Goal: Information Seeking & Learning: Learn about a topic

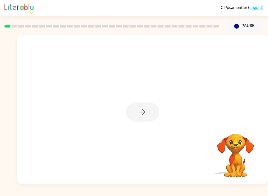
click at [144, 115] on div at bounding box center [143, 111] width 34 height 19
click at [140, 112] on div at bounding box center [143, 111] width 34 height 19
click at [158, 101] on div at bounding box center [142, 109] width 251 height 149
click at [4, 26] on div at bounding box center [111, 26] width 221 height 18
click at [2, 26] on div at bounding box center [111, 26] width 221 height 18
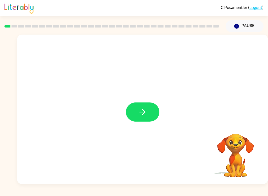
click at [148, 109] on button "button" at bounding box center [143, 111] width 34 height 19
click at [142, 112] on div at bounding box center [142, 79] width 251 height 88
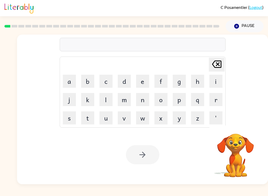
click at [87, 79] on button "b" at bounding box center [87, 81] width 13 height 13
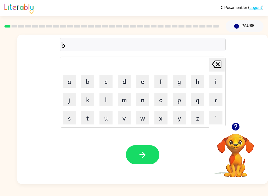
click at [162, 96] on button "o" at bounding box center [160, 99] width 13 height 13
click at [71, 79] on button "a" at bounding box center [69, 81] width 13 height 13
click at [221, 98] on button "r" at bounding box center [215, 99] width 13 height 13
click at [126, 79] on button "d" at bounding box center [124, 81] width 13 height 13
click at [125, 79] on button "d" at bounding box center [124, 81] width 13 height 13
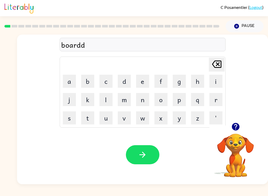
click at [221, 64] on icon at bounding box center [216, 63] width 9 height 7
click at [145, 78] on button "e" at bounding box center [142, 81] width 13 height 13
click at [220, 99] on button "r" at bounding box center [215, 99] width 13 height 13
click at [142, 148] on button "button" at bounding box center [143, 154] width 34 height 19
click at [216, 99] on button "r" at bounding box center [215, 99] width 13 height 13
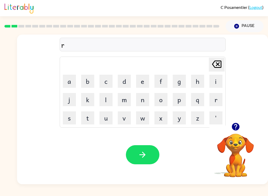
click at [165, 102] on button "o" at bounding box center [160, 99] width 13 height 13
click at [105, 123] on button "u" at bounding box center [105, 117] width 13 height 13
click at [141, 101] on button "n" at bounding box center [142, 99] width 13 height 13
click at [127, 82] on button "d" at bounding box center [124, 81] width 13 height 13
click at [149, 148] on button "button" at bounding box center [143, 154] width 34 height 19
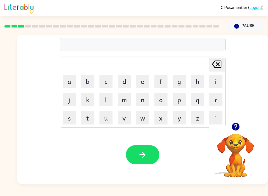
click at [126, 102] on button "m" at bounding box center [124, 99] width 13 height 13
click at [146, 70] on td "[PERSON_NAME] last character input" at bounding box center [142, 64] width 164 height 14
click at [136, 78] on button "e" at bounding box center [142, 81] width 13 height 13
click at [109, 79] on button "c" at bounding box center [105, 81] width 13 height 13
click at [202, 80] on button "h" at bounding box center [197, 81] width 13 height 13
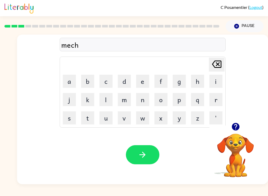
click at [221, 83] on button "i" at bounding box center [215, 81] width 13 height 13
click at [138, 77] on button "e" at bounding box center [142, 81] width 13 height 13
click at [219, 62] on icon "[PERSON_NAME] last character input" at bounding box center [216, 64] width 13 height 13
click at [143, 99] on button "n" at bounding box center [142, 99] width 13 height 13
click at [145, 76] on button "e" at bounding box center [142, 81] width 13 height 13
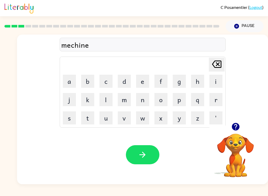
click at [140, 159] on icon "button" at bounding box center [142, 154] width 9 height 9
click at [88, 119] on button "t" at bounding box center [87, 117] width 13 height 13
click at [212, 99] on button "r" at bounding box center [215, 99] width 13 height 13
click at [71, 76] on button "a" at bounding box center [69, 81] width 13 height 13
click at [218, 78] on button "i" at bounding box center [215, 81] width 13 height 13
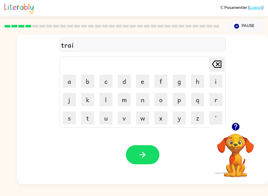
click at [147, 99] on button "n" at bounding box center [142, 99] width 13 height 13
click at [151, 158] on button "button" at bounding box center [143, 154] width 34 height 19
click at [122, 79] on button "d" at bounding box center [124, 81] width 13 height 13
click at [148, 87] on button "e" at bounding box center [142, 81] width 13 height 13
click at [166, 85] on button "f" at bounding box center [160, 81] width 13 height 13
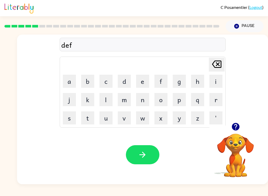
click at [104, 78] on button "c" at bounding box center [105, 81] width 13 height 13
click at [214, 84] on button "i" at bounding box center [215, 81] width 13 height 13
click at [144, 75] on button "e" at bounding box center [142, 81] width 13 height 13
click at [149, 158] on button "button" at bounding box center [143, 154] width 34 height 19
click at [124, 116] on button "v" at bounding box center [124, 117] width 13 height 13
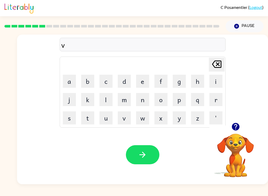
click at [65, 79] on button "a" at bounding box center [69, 81] width 13 height 13
click at [107, 80] on button "c" at bounding box center [105, 81] width 13 height 13
click at [88, 99] on button "k" at bounding box center [87, 99] width 13 height 13
click at [252, 5] on link "Logout" at bounding box center [255, 7] width 13 height 5
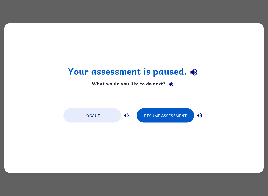
click at [173, 122] on button "Resume Assessment" at bounding box center [166, 115] width 58 height 14
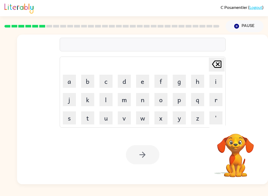
click at [127, 122] on button "v" at bounding box center [124, 117] width 13 height 13
click at [69, 84] on button "a" at bounding box center [69, 81] width 13 height 13
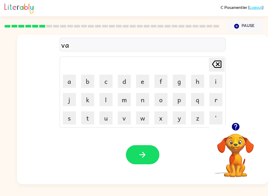
click at [105, 82] on button "c" at bounding box center [105, 81] width 13 height 13
click at [86, 121] on button "t" at bounding box center [87, 117] width 13 height 13
click at [218, 79] on button "i" at bounding box center [215, 81] width 13 height 13
click at [145, 97] on button "n" at bounding box center [142, 99] width 13 height 13
click at [146, 159] on icon "button" at bounding box center [142, 154] width 9 height 9
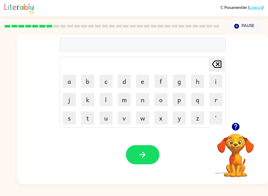
click at [175, 98] on button "p" at bounding box center [179, 99] width 13 height 13
click at [104, 118] on button "u" at bounding box center [105, 117] width 13 height 13
click at [123, 82] on button "d" at bounding box center [124, 81] width 13 height 13
click at [104, 101] on button "l" at bounding box center [105, 99] width 13 height 13
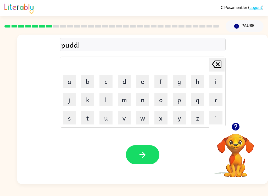
click at [141, 84] on button "e" at bounding box center [142, 81] width 13 height 13
click at [138, 152] on icon "button" at bounding box center [142, 154] width 9 height 9
click at [121, 100] on button "m" at bounding box center [124, 99] width 13 height 13
click at [221, 98] on button "r" at bounding box center [215, 99] width 13 height 13
click at [88, 99] on button "k" at bounding box center [87, 99] width 13 height 13
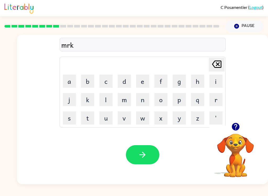
click at [107, 98] on button "l" at bounding box center [105, 99] width 13 height 13
click at [218, 64] on icon at bounding box center [216, 63] width 9 height 7
click at [217, 60] on icon "[PERSON_NAME] last character input" at bounding box center [216, 64] width 13 height 13
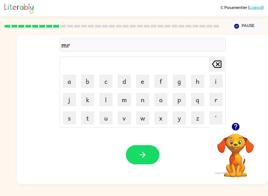
click at [222, 55] on div "mr [PERSON_NAME] last character input a b c d e f g h i j k l m n o p q r s t u…" at bounding box center [143, 79] width 166 height 98
click at [219, 62] on icon "[PERSON_NAME] last character input" at bounding box center [216, 64] width 13 height 13
click at [124, 101] on button "m" at bounding box center [124, 99] width 13 height 13
click at [145, 80] on button "e" at bounding box center [142, 81] width 13 height 13
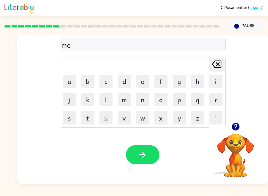
click at [219, 101] on button "r" at bounding box center [215, 99] width 13 height 13
click at [218, 80] on button "i" at bounding box center [215, 81] width 13 height 13
click at [90, 96] on button "k" at bounding box center [87, 99] width 13 height 13
click at [108, 102] on button "l" at bounding box center [105, 99] width 13 height 13
click at [145, 76] on button "e" at bounding box center [142, 81] width 13 height 13
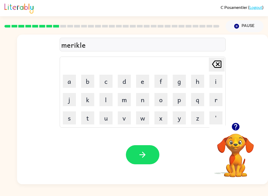
click at [149, 148] on button "button" at bounding box center [143, 154] width 34 height 19
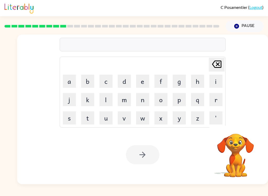
click at [142, 155] on div at bounding box center [143, 154] width 34 height 19
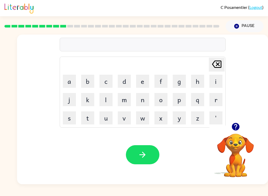
click at [123, 99] on button "m" at bounding box center [124, 99] width 13 height 13
click at [214, 77] on button "i" at bounding box center [215, 81] width 13 height 13
click at [125, 81] on button "d" at bounding box center [124, 81] width 13 height 13
click at [125, 104] on button "m" at bounding box center [124, 99] width 13 height 13
click at [160, 101] on button "o" at bounding box center [160, 99] width 13 height 13
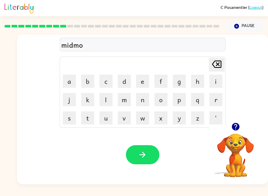
click at [218, 94] on button "r" at bounding box center [215, 99] width 13 height 13
click at [143, 100] on button "n" at bounding box center [142, 99] width 13 height 13
click at [217, 76] on button "i" at bounding box center [215, 81] width 13 height 13
click at [149, 98] on button "n" at bounding box center [142, 99] width 13 height 13
click at [138, 157] on icon "button" at bounding box center [142, 154] width 9 height 9
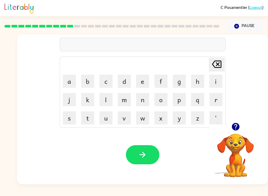
click at [126, 82] on button "d" at bounding box center [124, 81] width 13 height 13
click at [214, 77] on button "i" at bounding box center [215, 81] width 13 height 13
click at [66, 120] on button "s" at bounding box center [69, 117] width 13 height 13
click at [84, 118] on button "t" at bounding box center [87, 117] width 13 height 13
click at [215, 99] on button "r" at bounding box center [215, 99] width 13 height 13
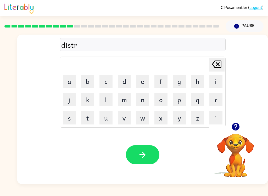
click at [108, 117] on button "u" at bounding box center [105, 117] width 13 height 13
click at [67, 120] on button "s" at bounding box center [69, 117] width 13 height 13
click at [84, 121] on button "t" at bounding box center [87, 117] width 13 height 13
click at [157, 159] on button "button" at bounding box center [143, 154] width 34 height 19
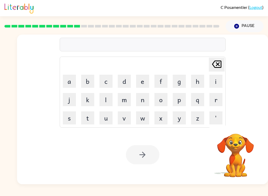
click at [218, 94] on button "r" at bounding box center [215, 99] width 13 height 13
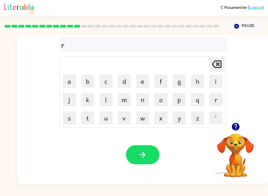
click at [162, 99] on button "o" at bounding box center [160, 99] width 13 height 13
click at [66, 81] on button "a" at bounding box center [69, 81] width 13 height 13
click at [126, 77] on button "d" at bounding box center [124, 81] width 13 height 13
click at [139, 151] on icon "button" at bounding box center [142, 154] width 9 height 9
click at [107, 117] on button "u" at bounding box center [105, 117] width 13 height 13
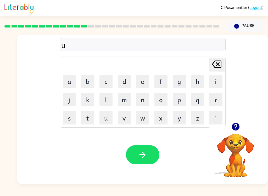
click at [175, 102] on button "p" at bounding box center [179, 99] width 13 height 13
click at [182, 82] on button "g" at bounding box center [179, 81] width 13 height 13
click at [222, 93] on button "r" at bounding box center [215, 99] width 13 height 13
click at [71, 85] on button "a" at bounding box center [69, 81] width 13 height 13
click at [129, 73] on td "d" at bounding box center [124, 81] width 18 height 18
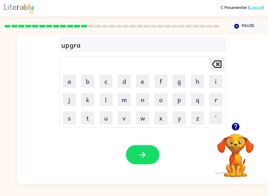
click at [123, 79] on button "d" at bounding box center [124, 81] width 13 height 13
click at [140, 77] on button "e" at bounding box center [142, 81] width 13 height 13
click at [148, 156] on button "button" at bounding box center [143, 154] width 34 height 19
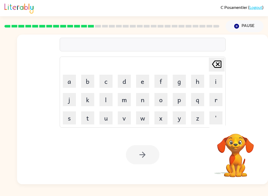
click at [127, 100] on button "m" at bounding box center [124, 99] width 13 height 13
click at [68, 77] on button "a" at bounding box center [69, 81] width 13 height 13
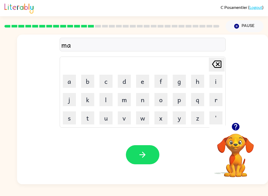
click at [124, 76] on button "d" at bounding box center [124, 81] width 13 height 13
click at [143, 76] on button "e" at bounding box center [142, 81] width 13 height 13
click at [217, 61] on icon at bounding box center [216, 63] width 9 height 7
click at [143, 97] on button "n" at bounding box center [142, 99] width 13 height 13
click at [141, 85] on button "e" at bounding box center [142, 81] width 13 height 13
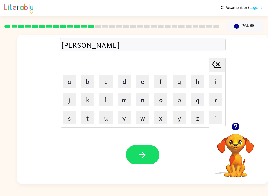
click at [66, 115] on button "s" at bounding box center [69, 117] width 13 height 13
click at [74, 112] on button "s" at bounding box center [69, 117] width 13 height 13
click at [136, 150] on button "button" at bounding box center [143, 154] width 34 height 19
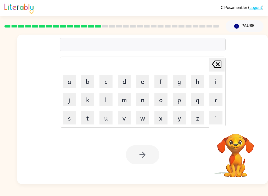
click at [85, 84] on button "b" at bounding box center [87, 81] width 13 height 13
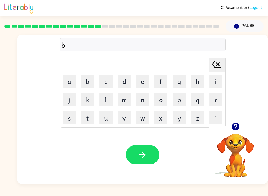
click at [166, 101] on button "o" at bounding box center [160, 99] width 13 height 13
click at [107, 117] on button "u" at bounding box center [105, 117] width 13 height 13
click at [146, 99] on button "n" at bounding box center [142, 99] width 13 height 13
click at [142, 78] on button "e" at bounding box center [142, 81] width 13 height 13
click at [67, 114] on button "s" at bounding box center [69, 117] width 13 height 13
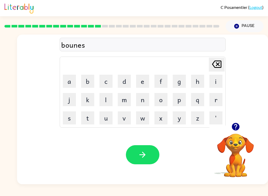
click at [155, 157] on button "button" at bounding box center [143, 154] width 34 height 19
click at [60, 119] on table "[PERSON_NAME] last character input a b c d e f g h i j k l m n o p q r s t u v …" at bounding box center [142, 92] width 165 height 70
click at [68, 115] on button "s" at bounding box center [69, 117] width 13 height 13
click at [213, 100] on button "r" at bounding box center [215, 99] width 13 height 13
click at [161, 101] on button "o" at bounding box center [160, 99] width 13 height 13
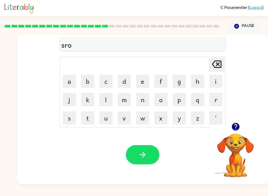
click at [121, 98] on button "m" at bounding box center [124, 99] width 13 height 13
click at [144, 72] on table "[PERSON_NAME] last character input a b c d e f g h i j k l m n o p q r s t u v …" at bounding box center [142, 92] width 165 height 70
click at [143, 78] on button "e" at bounding box center [142, 81] width 13 height 13
click at [239, 124] on icon "button" at bounding box center [235, 126] width 9 height 9
click at [140, 149] on button "button" at bounding box center [143, 154] width 34 height 19
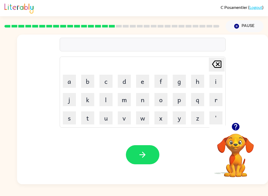
click at [213, 103] on button "r" at bounding box center [215, 99] width 13 height 13
click at [70, 84] on button "a" at bounding box center [69, 81] width 13 height 13
click at [129, 99] on button "m" at bounding box center [124, 99] width 13 height 13
click at [138, 158] on icon "button" at bounding box center [142, 154] width 9 height 9
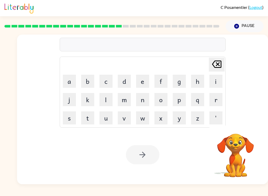
click at [82, 76] on button "b" at bounding box center [87, 81] width 13 height 13
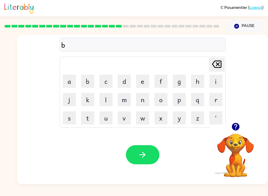
click at [219, 102] on button "r" at bounding box center [215, 99] width 13 height 13
click at [214, 81] on button "i" at bounding box center [215, 81] width 13 height 13
click at [119, 98] on button "m" at bounding box center [124, 99] width 13 height 13
click at [213, 82] on button "i" at bounding box center [215, 81] width 13 height 13
click at [146, 104] on button "n" at bounding box center [142, 99] width 13 height 13
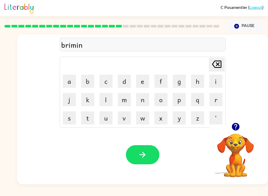
click at [177, 79] on button "g" at bounding box center [179, 81] width 13 height 13
click at [147, 152] on button "button" at bounding box center [143, 154] width 34 height 19
click at [208, 106] on td "r" at bounding box center [216, 100] width 18 height 18
click at [214, 103] on button "r" at bounding box center [215, 99] width 13 height 13
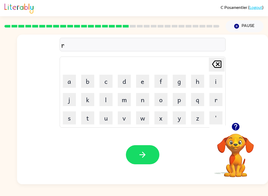
click at [218, 83] on button "i" at bounding box center [215, 81] width 13 height 13
click at [73, 115] on button "s" at bounding box center [69, 117] width 13 height 13
click at [89, 97] on button "k" at bounding box center [87, 99] width 13 height 13
click at [219, 82] on button "i" at bounding box center [215, 81] width 13 height 13
click at [71, 119] on button "s" at bounding box center [69, 117] width 13 height 13
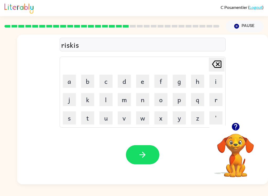
click at [81, 97] on button "k" at bounding box center [87, 99] width 13 height 13
click at [150, 144] on div "Your browser must support playing .mp4 files to use Literably. Please try using…" at bounding box center [142, 154] width 251 height 59
click at [243, 139] on video "Your browser must support playing .mp4 files to use Literably. Please try using…" at bounding box center [235, 151] width 52 height 52
click at [239, 141] on video "Your browser must support playing .mp4 files to use Literably. Please try using…" at bounding box center [235, 151] width 52 height 52
click at [240, 129] on icon "button" at bounding box center [235, 126] width 9 height 9
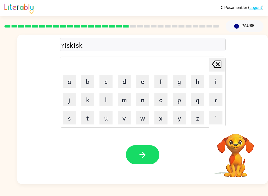
click at [227, 136] on video "Your browser must support playing .mp4 files to use Literably. Please try using…" at bounding box center [235, 151] width 52 height 52
click at [216, 61] on icon at bounding box center [216, 63] width 9 height 7
click at [213, 62] on icon "[PERSON_NAME] last character input" at bounding box center [216, 64] width 13 height 13
click at [221, 66] on icon at bounding box center [216, 63] width 9 height 7
click at [143, 83] on button "e" at bounding box center [142, 81] width 13 height 13
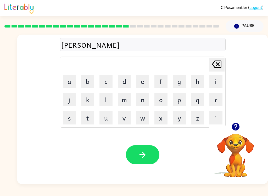
click at [71, 120] on button "s" at bounding box center [69, 117] width 13 height 13
click at [89, 119] on button "t" at bounding box center [87, 117] width 13 height 13
click at [148, 144] on div "Your browser must support playing .mp4 files to use Literably. Please try using…" at bounding box center [142, 154] width 251 height 59
click at [138, 160] on button "button" at bounding box center [143, 154] width 34 height 19
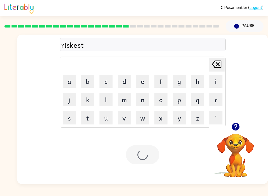
click at [138, 160] on div at bounding box center [143, 154] width 34 height 19
click at [141, 151] on div at bounding box center [143, 154] width 34 height 19
click at [139, 159] on div at bounding box center [143, 154] width 34 height 19
click at [69, 79] on button "a" at bounding box center [69, 81] width 13 height 13
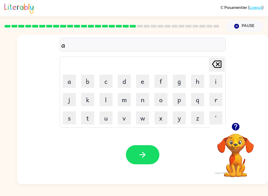
click at [215, 95] on button "r" at bounding box center [215, 99] width 13 height 13
click at [107, 83] on button "c" at bounding box center [105, 81] width 13 height 13
click at [198, 82] on button "h" at bounding box center [197, 81] width 13 height 13
click at [143, 122] on button "w" at bounding box center [142, 117] width 13 height 13
click at [74, 79] on button "a" at bounding box center [69, 81] width 13 height 13
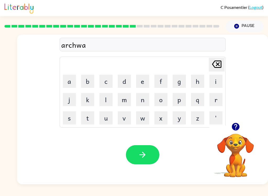
click at [179, 118] on button "y" at bounding box center [179, 117] width 13 height 13
click at [140, 153] on icon "button" at bounding box center [142, 154] width 9 height 9
click at [159, 77] on button "f" at bounding box center [160, 81] width 13 height 13
click at [154, 97] on button "o" at bounding box center [160, 99] width 13 height 13
click at [104, 103] on button "l" at bounding box center [105, 99] width 13 height 13
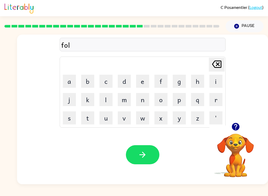
click at [104, 103] on button "l" at bounding box center [105, 99] width 13 height 13
click at [159, 97] on button "o" at bounding box center [160, 99] width 13 height 13
click at [139, 118] on button "w" at bounding box center [142, 117] width 13 height 13
click at [135, 153] on button "button" at bounding box center [143, 154] width 34 height 19
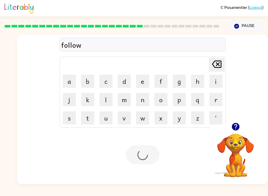
click at [142, 155] on div at bounding box center [143, 154] width 34 height 19
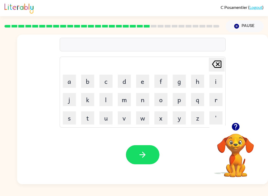
click at [64, 117] on button "s" at bounding box center [69, 117] width 13 height 13
click at [138, 79] on button "e" at bounding box center [142, 81] width 13 height 13
click at [139, 101] on button "n" at bounding box center [142, 99] width 13 height 13
click at [89, 117] on button "t" at bounding box center [87, 117] width 13 height 13
click at [177, 99] on button "p" at bounding box center [179, 99] width 13 height 13
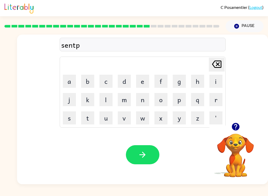
click at [144, 80] on button "e" at bounding box center [142, 81] width 13 height 13
click at [125, 83] on button "d" at bounding box center [124, 81] width 13 height 13
click at [138, 152] on icon "button" at bounding box center [142, 154] width 9 height 9
click at [66, 117] on button "s" at bounding box center [69, 117] width 13 height 13
click at [147, 77] on button "e" at bounding box center [142, 81] width 13 height 13
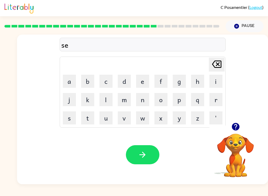
click at [72, 123] on button "s" at bounding box center [69, 117] width 13 height 13
click at [85, 124] on button "t" at bounding box center [87, 117] width 13 height 13
click at [70, 79] on button "a" at bounding box center [69, 81] width 13 height 13
click at [218, 81] on button "i" at bounding box center [215, 81] width 13 height 13
click at [145, 99] on button "n" at bounding box center [142, 99] width 13 height 13
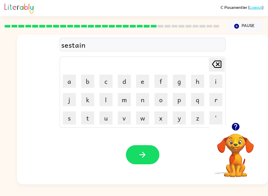
click at [148, 158] on button "button" at bounding box center [143, 154] width 34 height 19
click at [163, 80] on button "f" at bounding box center [160, 81] width 13 height 13
click at [164, 96] on button "o" at bounding box center [160, 99] width 13 height 13
click at [220, 95] on button "r" at bounding box center [215, 99] width 13 height 13
click at [144, 118] on button "w" at bounding box center [142, 117] width 13 height 13
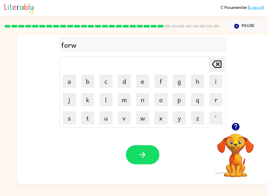
click at [158, 102] on button "o" at bounding box center [160, 99] width 13 height 13
click at [219, 95] on button "r" at bounding box center [215, 99] width 13 height 13
click at [129, 77] on button "d" at bounding box center [124, 81] width 13 height 13
click at [152, 157] on button "button" at bounding box center [143, 154] width 34 height 19
click at [217, 96] on button "r" at bounding box center [215, 99] width 13 height 13
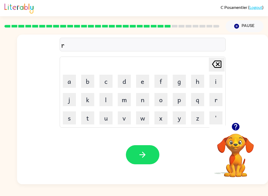
click at [144, 81] on button "e" at bounding box center [142, 81] width 13 height 13
click at [104, 99] on button "l" at bounding box center [105, 99] width 13 height 13
click at [88, 115] on button "t" at bounding box center [87, 117] width 13 height 13
click at [144, 75] on button "e" at bounding box center [142, 81] width 13 height 13
click at [119, 73] on td "d" at bounding box center [124, 81] width 18 height 18
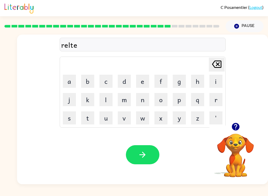
click at [130, 75] on button "d" at bounding box center [124, 81] width 13 height 13
click at [137, 148] on button "button" at bounding box center [143, 154] width 34 height 19
click at [179, 79] on button "g" at bounding box center [179, 81] width 13 height 13
click at [161, 104] on button "o" at bounding box center [160, 99] width 13 height 13
click at [90, 83] on button "b" at bounding box center [87, 81] width 13 height 13
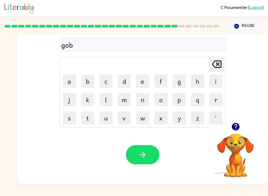
click at [101, 101] on button "l" at bounding box center [105, 99] width 13 height 13
click at [145, 79] on button "e" at bounding box center [142, 81] width 13 height 13
click at [138, 102] on button "n" at bounding box center [142, 99] width 13 height 13
click at [149, 147] on button "button" at bounding box center [143, 154] width 34 height 19
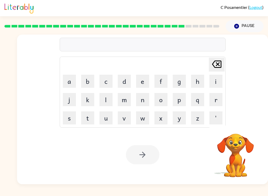
click at [100, 99] on button "l" at bounding box center [105, 99] width 13 height 13
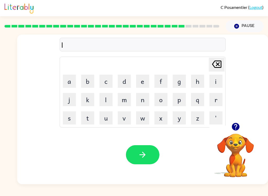
click at [108, 119] on button "u" at bounding box center [105, 117] width 13 height 13
click at [127, 95] on button "m" at bounding box center [124, 99] width 13 height 13
click at [87, 77] on button "b" at bounding box center [87, 81] width 13 height 13
click at [146, 82] on button "e" at bounding box center [142, 81] width 13 height 13
click at [221, 95] on button "r" at bounding box center [215, 99] width 13 height 13
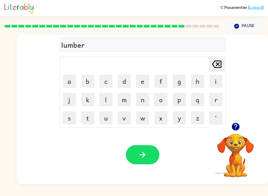
click at [69, 100] on button "j" at bounding box center [69, 99] width 13 height 13
click at [71, 76] on button "a" at bounding box center [69, 81] width 13 height 13
click at [112, 77] on button "c" at bounding box center [105, 81] width 13 height 13
click at [152, 163] on button "button" at bounding box center [143, 154] width 34 height 19
click at [153, 164] on div at bounding box center [143, 154] width 34 height 19
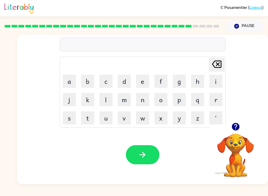
click at [180, 106] on button "p" at bounding box center [179, 99] width 13 height 13
click at [147, 81] on button "e" at bounding box center [142, 81] width 13 height 13
click at [219, 96] on button "r" at bounding box center [215, 99] width 13 height 13
click at [107, 76] on button "c" at bounding box center [105, 81] width 13 height 13
click at [144, 75] on button "e" at bounding box center [142, 81] width 13 height 13
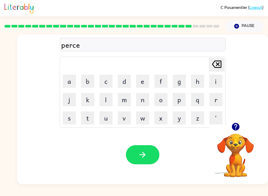
click at [138, 161] on button "button" at bounding box center [143, 154] width 34 height 19
click at [87, 121] on button "t" at bounding box center [87, 117] width 13 height 13
click at [197, 78] on button "h" at bounding box center [197, 81] width 13 height 13
click at [219, 70] on icon "[PERSON_NAME] last character input" at bounding box center [216, 64] width 13 height 13
click at [196, 78] on button "h" at bounding box center [197, 81] width 13 height 13
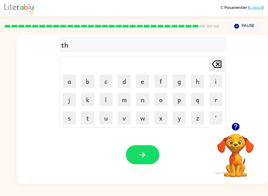
click at [216, 82] on button "i" at bounding box center [215, 81] width 13 height 13
click at [136, 118] on button "w" at bounding box center [142, 117] width 13 height 13
click at [216, 67] on icon "[PERSON_NAME] last character input" at bounding box center [216, 64] width 13 height 13
click at [142, 97] on button "n" at bounding box center [142, 99] width 13 height 13
click at [135, 157] on button "button" at bounding box center [143, 154] width 34 height 19
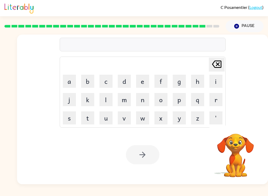
click at [70, 118] on button "s" at bounding box center [69, 117] width 13 height 13
click at [213, 71] on div "[PERSON_NAME] last character input" at bounding box center [216, 64] width 13 height 13
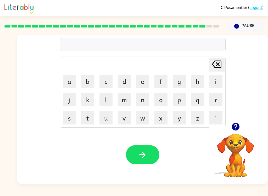
click at [76, 112] on button "s" at bounding box center [69, 117] width 13 height 13
click at [78, 114] on td "s" at bounding box center [69, 118] width 18 height 18
click at [214, 79] on button "i" at bounding box center [215, 81] width 13 height 13
click at [127, 116] on button "v" at bounding box center [124, 117] width 13 height 13
click at [143, 81] on button "e" at bounding box center [142, 81] width 13 height 13
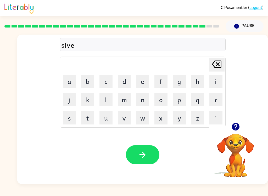
click at [224, 61] on button "[PERSON_NAME] last character input" at bounding box center [217, 65] width 16 height 14
click at [215, 62] on icon at bounding box center [216, 63] width 9 height 7
click at [110, 101] on button "l" at bounding box center [105, 99] width 13 height 13
click at [125, 111] on button "v" at bounding box center [124, 117] width 13 height 13
click at [146, 80] on button "e" at bounding box center [142, 81] width 13 height 13
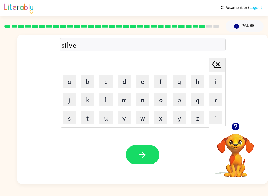
click at [233, 141] on video "Your browser must support playing .mp4 files to use Literably. Please try using…" at bounding box center [235, 151] width 52 height 52
click at [217, 97] on button "r" at bounding box center [215, 99] width 13 height 13
click at [238, 148] on video "Your browser must support playing .mp4 files to use Literably. Please try using…" at bounding box center [235, 151] width 52 height 52
click at [234, 129] on icon "button" at bounding box center [236, 127] width 8 height 8
click at [242, 112] on div "silver Delete Delete last character input a b c d e f g h i j k l m n o p q r s…" at bounding box center [142, 79] width 251 height 88
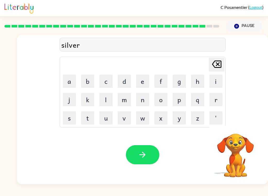
click at [146, 121] on button "w" at bounding box center [142, 117] width 13 height 13
click at [70, 82] on button "a" at bounding box center [69, 81] width 13 height 13
click at [212, 96] on button "r" at bounding box center [215, 99] width 13 height 13
click at [146, 85] on button "e" at bounding box center [142, 81] width 13 height 13
click at [137, 152] on button "button" at bounding box center [143, 154] width 34 height 19
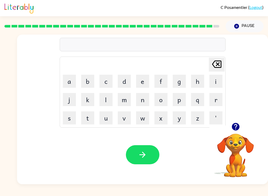
click at [230, 162] on video "Your browser must support playing .mp4 files to use Literably. Please try using…" at bounding box center [235, 151] width 52 height 52
click at [225, 149] on video "Your browser must support playing .mp4 files to use Literably. Please try using…" at bounding box center [235, 151] width 52 height 52
click at [240, 143] on video "Your browser must support playing .mp4 files to use Literably. Please try using…" at bounding box center [235, 151] width 52 height 52
click at [245, 143] on video "Your browser must support playing .mp4 files to use Literably. Please try using…" at bounding box center [235, 151] width 52 height 52
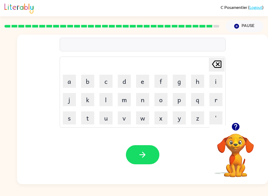
click at [239, 124] on icon "button" at bounding box center [235, 126] width 9 height 9
click at [239, 124] on div "[PERSON_NAME] last character input a b c d e f g h i j k l m n o p q r s t u v …" at bounding box center [142, 109] width 251 height 149
click at [106, 120] on button "u" at bounding box center [105, 117] width 13 height 13
click at [141, 96] on button "n" at bounding box center [142, 99] width 13 height 13
click at [69, 75] on button "a" at bounding box center [69, 81] width 13 height 13
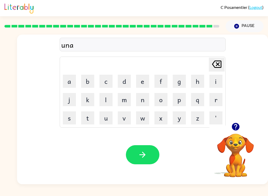
click at [162, 75] on button "f" at bounding box center [160, 81] width 13 height 13
click at [217, 96] on button "r" at bounding box center [215, 99] width 13 height 13
click at [217, 82] on button "i" at bounding box center [215, 81] width 13 height 13
click at [70, 79] on button "a" at bounding box center [69, 81] width 13 height 13
click at [124, 79] on button "d" at bounding box center [124, 81] width 13 height 13
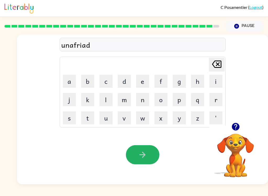
click at [146, 154] on icon "button" at bounding box center [142, 154] width 9 height 9
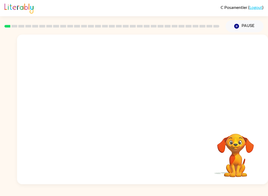
click at [245, 150] on video "Your browser must support playing .mp4 files to use Literably. Please try using…" at bounding box center [235, 151] width 52 height 52
click at [238, 135] on video "Your browser must support playing .mp4 files to use Literably. Please try using…" at bounding box center [235, 151] width 52 height 52
click at [227, 143] on video "Your browser must support playing .mp4 files to use Literably. Please try using…" at bounding box center [235, 151] width 52 height 52
click at [255, 134] on video "Your browser must support playing .mp4 files to use Literably. Please try using…" at bounding box center [235, 151] width 52 height 52
click at [242, 158] on video "Your browser must support playing .mp4 files to use Literably. Please try using…" at bounding box center [235, 151] width 52 height 52
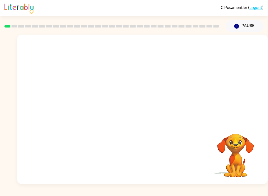
click at [249, 143] on video "Your browser must support playing .mp4 files to use Literably. Please try using…" at bounding box center [235, 151] width 52 height 52
click at [85, 110] on video "Your browser must support playing .mp4 files to use Literably. Please try using…" at bounding box center [142, 79] width 251 height 88
click at [82, 113] on video "Your browser must support playing .mp4 files to use Literably. Please try using…" at bounding box center [142, 79] width 251 height 88
click at [77, 106] on video "Your browser must support playing .mp4 files to use Literably. Please try using…" at bounding box center [142, 79] width 251 height 88
click at [71, 104] on video "Your browser must support playing .mp4 files to use Literably. Please try using…" at bounding box center [142, 79] width 251 height 88
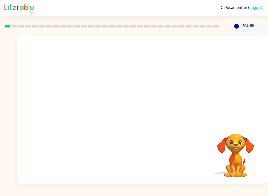
click at [71, 103] on video "Your browser must support playing .mp4 files to use Literably. Please try using…" at bounding box center [142, 79] width 251 height 88
click at [135, 113] on div at bounding box center [143, 111] width 34 height 19
click at [138, 120] on div at bounding box center [143, 111] width 34 height 19
click at [149, 110] on div at bounding box center [143, 111] width 34 height 19
click at [128, 110] on button "button" at bounding box center [143, 111] width 34 height 19
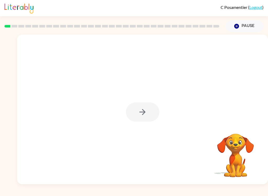
click at [130, 123] on div at bounding box center [142, 109] width 251 height 149
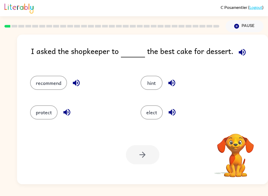
click at [139, 103] on div "elect" at bounding box center [186, 109] width 110 height 29
click at [246, 52] on button "button" at bounding box center [242, 52] width 13 height 13
click at [49, 118] on button "protect" at bounding box center [43, 112] width 27 height 14
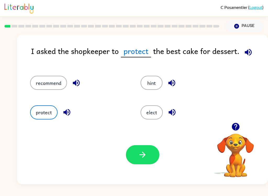
click at [151, 151] on button "button" at bounding box center [143, 154] width 34 height 19
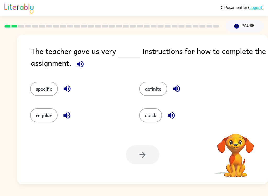
click at [79, 66] on icon "button" at bounding box center [80, 63] width 7 height 7
click at [90, 53] on div "The teacher gave us very instructions for how to complete the assignment." at bounding box center [149, 58] width 237 height 26
click at [81, 60] on icon "button" at bounding box center [80, 63] width 9 height 9
click at [79, 55] on div "The teacher gave us very instructions for how to complete the assignment." at bounding box center [149, 58] width 237 height 26
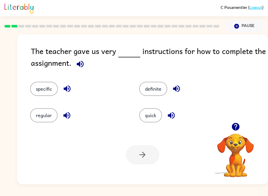
click at [86, 64] on button "button" at bounding box center [80, 63] width 13 height 13
click at [82, 59] on button "button" at bounding box center [80, 63] width 13 height 13
click at [81, 59] on button "button" at bounding box center [80, 63] width 13 height 13
click at [86, 63] on button "button" at bounding box center [80, 63] width 13 height 13
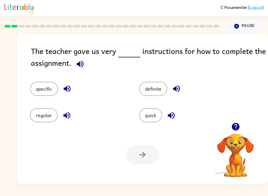
click at [40, 93] on button "specific" at bounding box center [44, 89] width 28 height 14
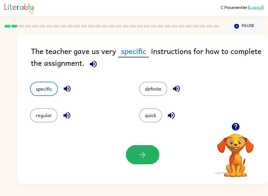
click at [140, 149] on button "button" at bounding box center [143, 154] width 34 height 19
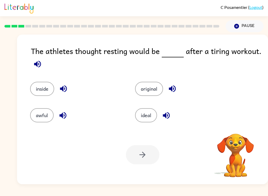
click at [41, 65] on icon "button" at bounding box center [37, 63] width 9 height 9
click at [145, 122] on button "ideal" at bounding box center [146, 115] width 22 height 14
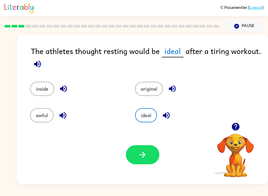
click at [144, 156] on icon "button" at bounding box center [143, 155] width 6 height 6
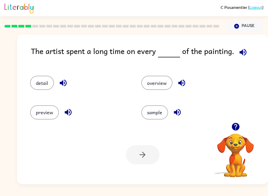
click at [46, 82] on button "detail" at bounding box center [42, 83] width 24 height 14
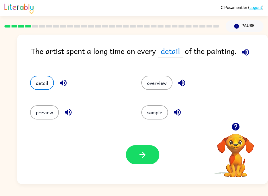
click at [140, 152] on icon "button" at bounding box center [142, 154] width 9 height 9
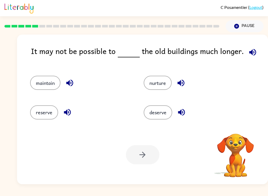
click at [251, 52] on icon "button" at bounding box center [252, 52] width 9 height 9
click at [31, 86] on button "maintain" at bounding box center [45, 83] width 30 height 14
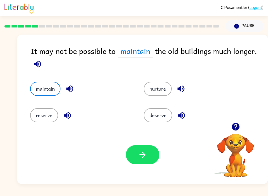
click at [144, 155] on icon "button" at bounding box center [143, 155] width 6 height 6
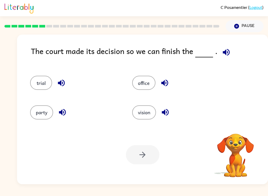
click at [225, 56] on icon "button" at bounding box center [226, 52] width 9 height 9
click at [222, 51] on icon "button" at bounding box center [226, 52] width 9 height 9
click at [225, 50] on icon "button" at bounding box center [226, 52] width 9 height 9
click at [224, 49] on icon "button" at bounding box center [226, 52] width 9 height 9
click at [40, 113] on button "party" at bounding box center [41, 112] width 23 height 14
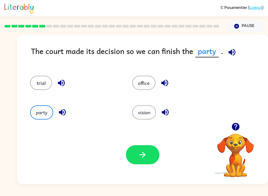
click at [36, 85] on button "trial" at bounding box center [41, 83] width 22 height 14
click at [142, 159] on icon "button" at bounding box center [142, 154] width 9 height 9
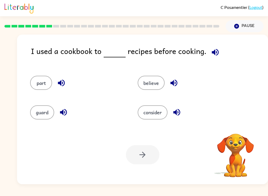
click at [209, 60] on div "I used a cookbook to recipes before cooking." at bounding box center [149, 55] width 237 height 20
click at [204, 66] on div "believe" at bounding box center [182, 80] width 108 height 29
click at [213, 59] on button "button" at bounding box center [215, 52] width 13 height 13
click at [216, 61] on div "I used a cookbook to recipes before cooking." at bounding box center [149, 55] width 237 height 20
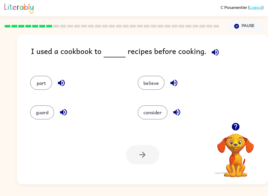
click at [215, 47] on button "button" at bounding box center [215, 52] width 13 height 13
click at [214, 45] on span at bounding box center [214, 51] width 15 height 12
click at [212, 52] on icon "button" at bounding box center [215, 52] width 7 height 7
click at [217, 52] on icon "button" at bounding box center [215, 52] width 9 height 9
click at [215, 54] on icon "button" at bounding box center [215, 52] width 9 height 9
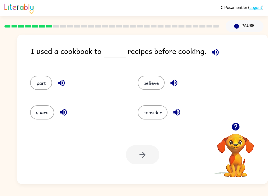
click at [215, 47] on button "button" at bounding box center [215, 52] width 13 height 13
click at [214, 46] on span at bounding box center [214, 51] width 15 height 12
click at [214, 52] on icon "button" at bounding box center [215, 52] width 7 height 7
click at [154, 106] on button "consider" at bounding box center [153, 112] width 30 height 14
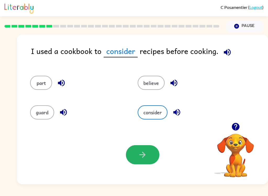
click at [135, 155] on button "button" at bounding box center [143, 154] width 34 height 19
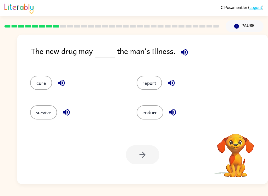
click at [140, 136] on div "Your browser must support playing .mp4 files to use Literably. Please try using…" at bounding box center [142, 154] width 251 height 59
click at [145, 153] on div at bounding box center [143, 154] width 34 height 19
click at [43, 80] on button "cure" at bounding box center [41, 83] width 22 height 14
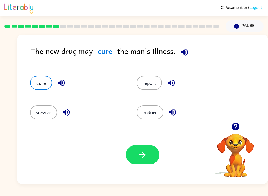
click at [144, 154] on icon "button" at bounding box center [143, 155] width 6 height 6
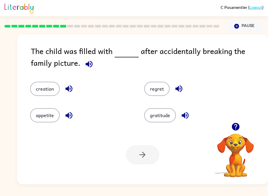
click at [159, 116] on button "gratitude" at bounding box center [160, 115] width 32 height 14
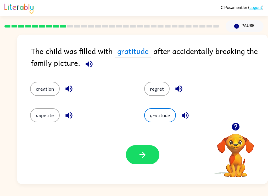
click at [154, 91] on button "regret" at bounding box center [156, 89] width 25 height 14
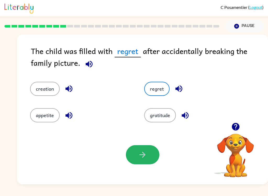
click at [140, 151] on icon "button" at bounding box center [142, 154] width 9 height 9
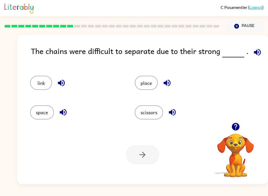
click at [253, 56] on icon "button" at bounding box center [257, 52] width 9 height 9
click at [256, 47] on button "button" at bounding box center [257, 52] width 13 height 13
click at [36, 84] on button "link" at bounding box center [41, 83] width 22 height 14
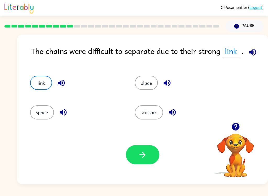
click at [147, 158] on button "button" at bounding box center [143, 154] width 34 height 19
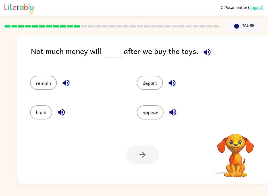
click at [204, 46] on button "button" at bounding box center [207, 52] width 13 height 13
click at [203, 45] on div "Not much money will after we buy the toys. remain depart build appear Your brow…" at bounding box center [142, 109] width 251 height 149
click at [48, 79] on button "remain" at bounding box center [43, 83] width 27 height 14
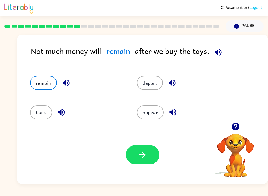
click at [48, 79] on button "remain" at bounding box center [43, 83] width 27 height 14
click at [147, 154] on button "button" at bounding box center [143, 154] width 34 height 19
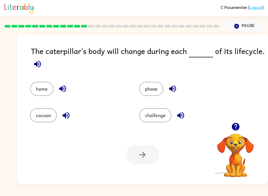
click at [36, 77] on div "home" at bounding box center [74, 85] width 109 height 26
click at [36, 60] on icon "button" at bounding box center [37, 63] width 9 height 9
click at [42, 126] on div "Your browser must support playing .mp4 files to use Literably. Please try using…" at bounding box center [142, 154] width 251 height 59
click at [166, 109] on button "challenge" at bounding box center [155, 115] width 32 height 14
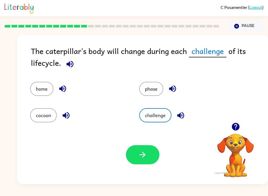
click at [135, 156] on button "button" at bounding box center [143, 154] width 34 height 19
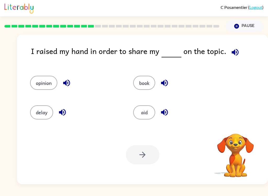
click at [231, 54] on icon "button" at bounding box center [235, 52] width 9 height 9
click at [233, 52] on icon "button" at bounding box center [235, 52] width 9 height 9
click at [229, 49] on button "button" at bounding box center [235, 52] width 13 height 13
click at [231, 51] on icon "button" at bounding box center [235, 52] width 9 height 9
click at [232, 51] on icon "button" at bounding box center [235, 52] width 7 height 7
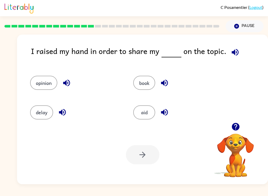
click at [37, 80] on button "opinion" at bounding box center [43, 83] width 27 height 14
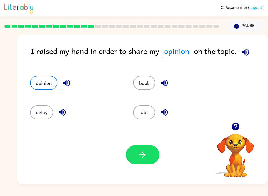
click at [146, 150] on button "button" at bounding box center [143, 154] width 34 height 19
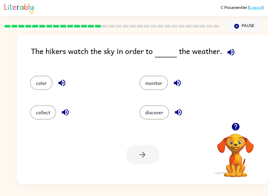
click at [227, 49] on icon "button" at bounding box center [230, 52] width 9 height 9
click at [144, 68] on div "monitor" at bounding box center [184, 80] width 109 height 29
click at [144, 67] on div "monitor" at bounding box center [184, 80] width 109 height 29
click at [156, 82] on button "monitor" at bounding box center [154, 83] width 29 height 14
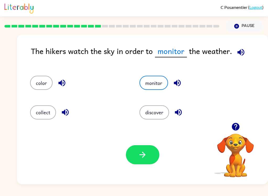
click at [143, 162] on button "button" at bounding box center [143, 154] width 34 height 19
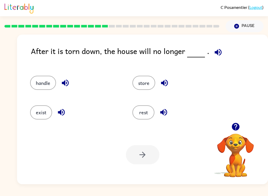
click at [120, 23] on div at bounding box center [111, 26] width 221 height 18
click at [170, 25] on div at bounding box center [111, 26] width 221 height 18
click at [40, 116] on button "exist" at bounding box center [41, 112] width 22 height 14
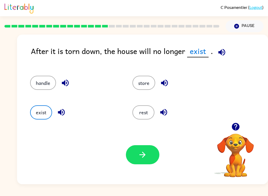
click at [49, 140] on div "Your browser must support playing .mp4 files to use Literably. Please try using…" at bounding box center [142, 154] width 251 height 59
click at [140, 152] on icon "button" at bounding box center [142, 154] width 9 height 9
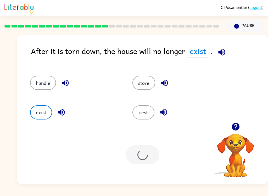
click at [139, 152] on div at bounding box center [143, 154] width 34 height 19
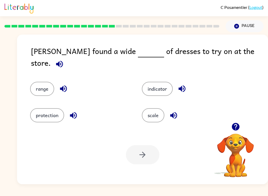
click at [147, 112] on button "scale" at bounding box center [153, 115] width 23 height 14
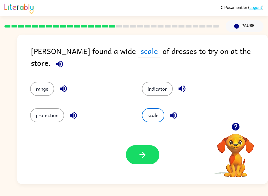
click at [134, 163] on button "button" at bounding box center [143, 154] width 34 height 19
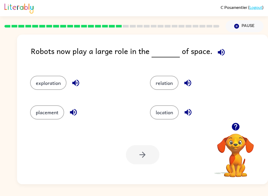
click at [52, 88] on button "exploration" at bounding box center [48, 83] width 36 height 14
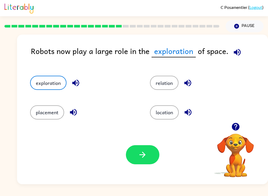
click at [129, 150] on button "button" at bounding box center [143, 154] width 34 height 19
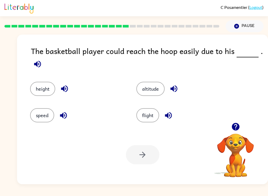
click at [56, 84] on div "height" at bounding box center [77, 89] width 94 height 14
click at [49, 84] on button "height" at bounding box center [42, 89] width 25 height 14
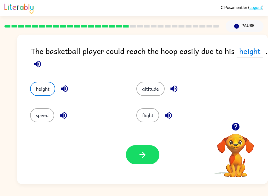
click at [49, 84] on button "height" at bounding box center [42, 89] width 25 height 14
click at [130, 142] on div "Your browser must support playing .mp4 files to use Literably. Please try using…" at bounding box center [142, 154] width 251 height 59
click at [140, 152] on icon "button" at bounding box center [142, 154] width 9 height 9
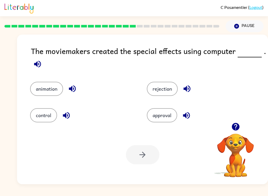
click at [49, 90] on button "animation" at bounding box center [46, 89] width 33 height 14
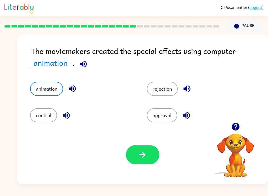
click at [142, 153] on icon "button" at bounding box center [142, 154] width 9 height 9
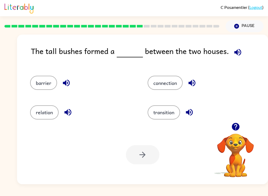
click at [48, 110] on button "relation" at bounding box center [44, 112] width 29 height 14
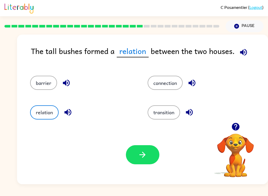
click at [47, 81] on button "barrier" at bounding box center [43, 83] width 27 height 14
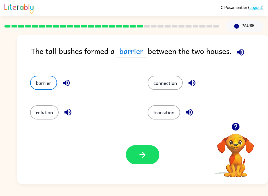
click at [156, 138] on div "Your browser must support playing .mp4 files to use Literably. Please try using…" at bounding box center [142, 154] width 251 height 59
click at [146, 158] on icon "button" at bounding box center [142, 154] width 9 height 9
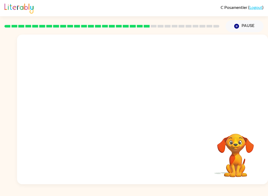
click at [96, 110] on video "Your browser must support playing .mp4 files to use Literably. Please try using…" at bounding box center [142, 79] width 251 height 88
click at [144, 118] on div at bounding box center [143, 111] width 34 height 19
click at [148, 117] on button "button" at bounding box center [143, 111] width 34 height 19
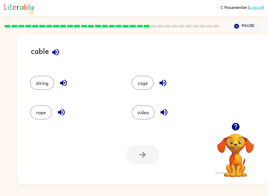
click at [34, 102] on div "rope" at bounding box center [71, 109] width 102 height 29
click at [43, 78] on button "string" at bounding box center [42, 83] width 24 height 14
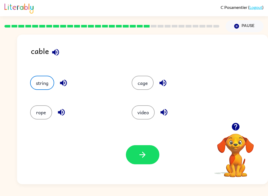
click at [149, 144] on div "Your browser must support playing .mp4 files to use Literably. Please try using…" at bounding box center [142, 154] width 251 height 59
click at [143, 162] on button "button" at bounding box center [143, 154] width 34 height 19
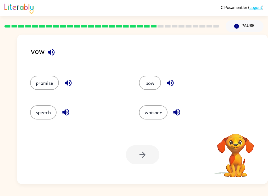
click at [47, 74] on div "promise" at bounding box center [74, 80] width 109 height 29
click at [45, 79] on button "promise" at bounding box center [44, 83] width 29 height 14
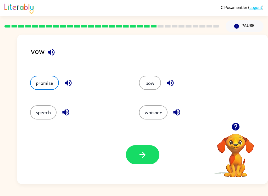
click at [134, 164] on button "button" at bounding box center [143, 154] width 34 height 19
click at [136, 166] on div "Your browser must support playing .mp4 files to use Literably. Please try using…" at bounding box center [142, 154] width 251 height 59
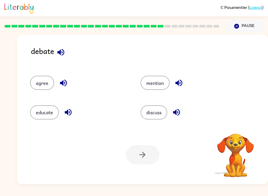
click at [156, 114] on button "discuss" at bounding box center [154, 112] width 27 height 14
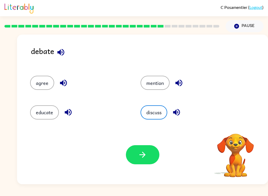
click at [134, 155] on button "button" at bounding box center [143, 154] width 34 height 19
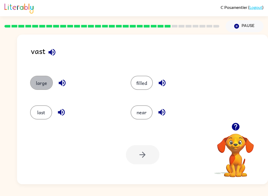
click at [39, 82] on button "large" at bounding box center [41, 83] width 23 height 14
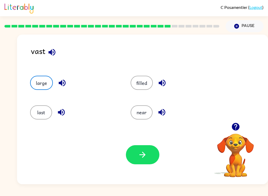
click at [139, 139] on div "Your browser must support playing .mp4 files to use Literably. Please try using…" at bounding box center [142, 154] width 251 height 59
click at [138, 148] on button "button" at bounding box center [143, 154] width 34 height 19
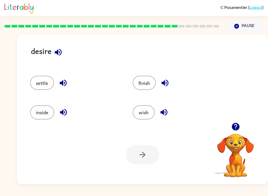
click at [47, 85] on button "settle" at bounding box center [42, 83] width 24 height 14
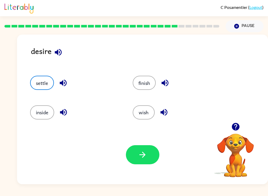
click at [139, 148] on button "button" at bounding box center [143, 154] width 34 height 19
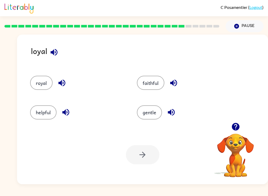
click at [41, 84] on button "royal" at bounding box center [41, 83] width 23 height 14
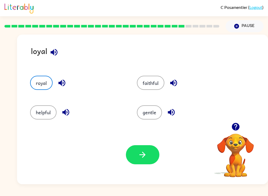
click at [143, 152] on icon "button" at bounding box center [143, 155] width 6 height 6
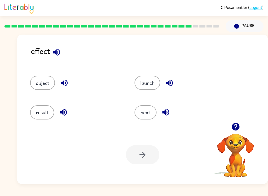
click at [136, 159] on div at bounding box center [143, 154] width 34 height 19
click at [137, 152] on div at bounding box center [143, 154] width 34 height 19
click at [43, 109] on button "result" at bounding box center [42, 112] width 24 height 14
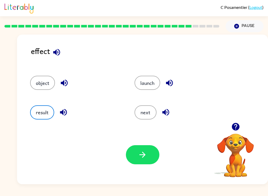
click at [133, 150] on button "button" at bounding box center [143, 154] width 34 height 19
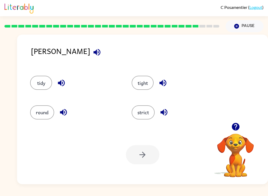
click at [32, 87] on button "tidy" at bounding box center [41, 83] width 22 height 14
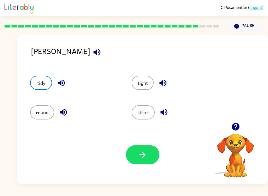
click at [148, 156] on button "button" at bounding box center [143, 154] width 34 height 19
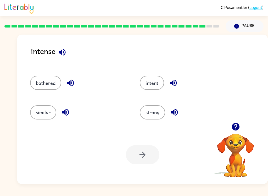
click at [141, 122] on div "strong" at bounding box center [185, 109] width 110 height 29
click at [150, 113] on button "strong" at bounding box center [152, 112] width 25 height 14
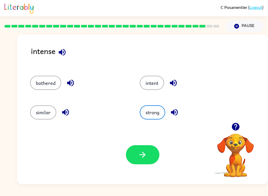
click at [140, 146] on button "button" at bounding box center [143, 154] width 34 height 19
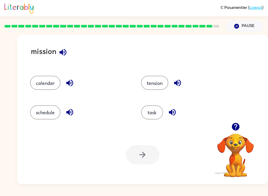
click at [144, 118] on button "task" at bounding box center [152, 112] width 22 height 14
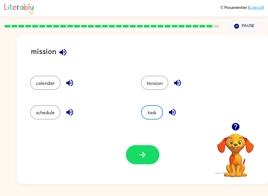
click at [146, 150] on button "button" at bounding box center [143, 154] width 34 height 19
